Goal: Task Accomplishment & Management: Use online tool/utility

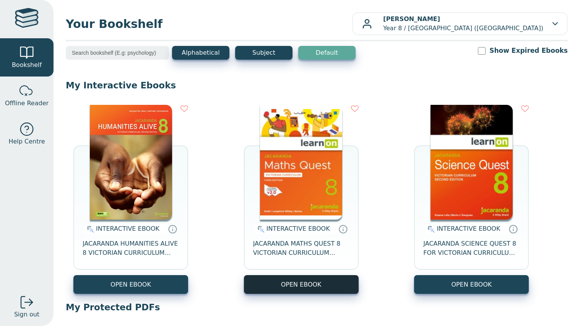
click at [306, 286] on button "OPEN EBOOK" at bounding box center [301, 284] width 115 height 19
